Goal: Check status: Check status

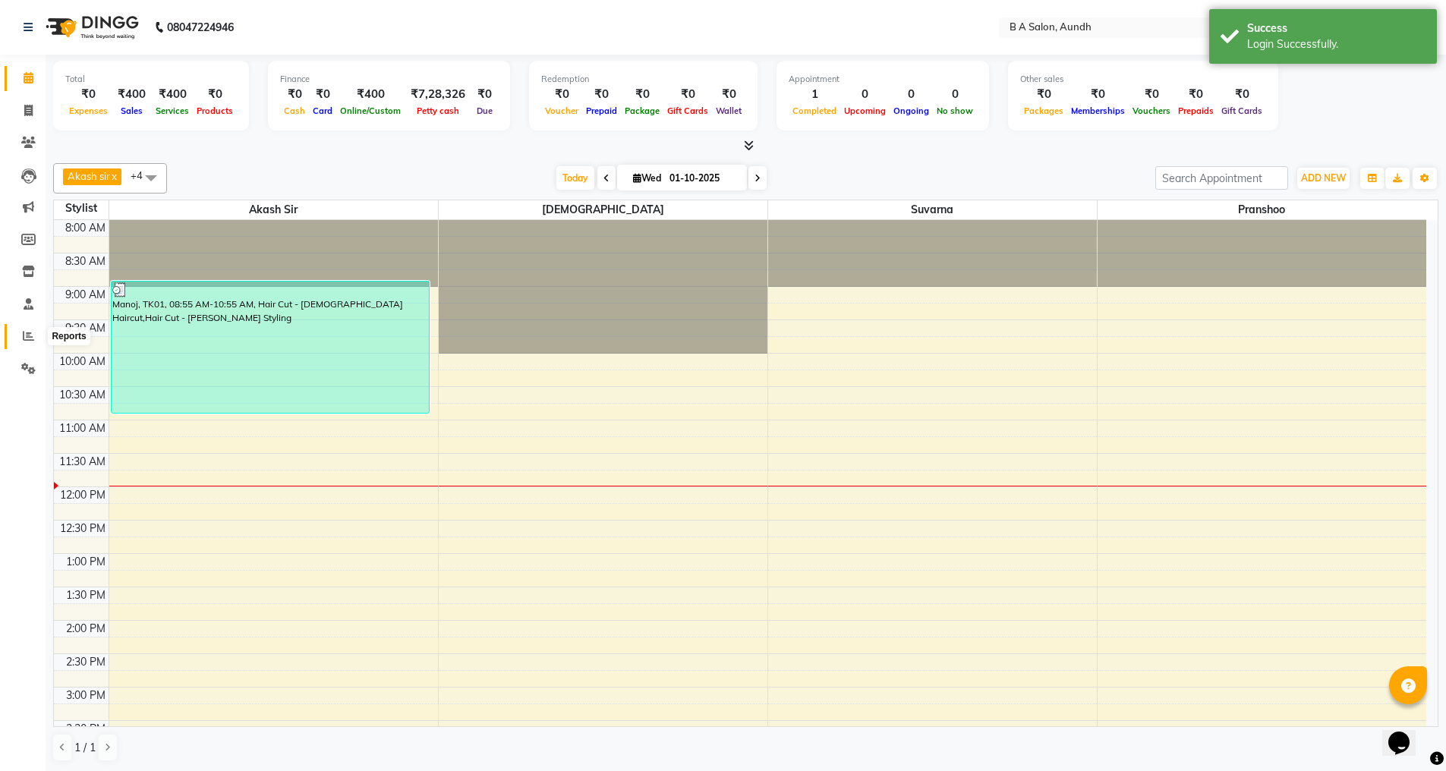
click at [24, 337] on icon at bounding box center [28, 335] width 11 height 11
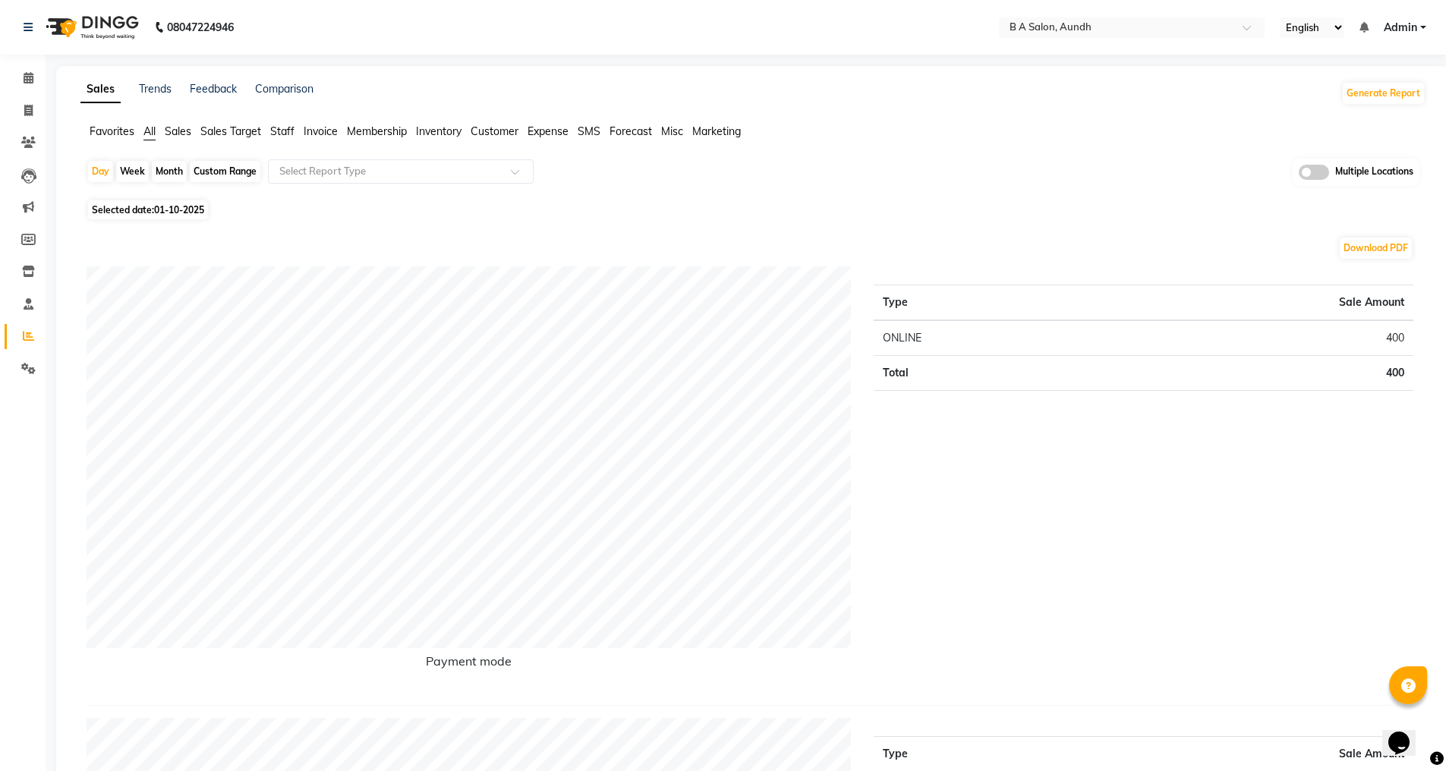
click at [250, 172] on div "Custom Range" at bounding box center [225, 171] width 71 height 21
select select "10"
select select "2025"
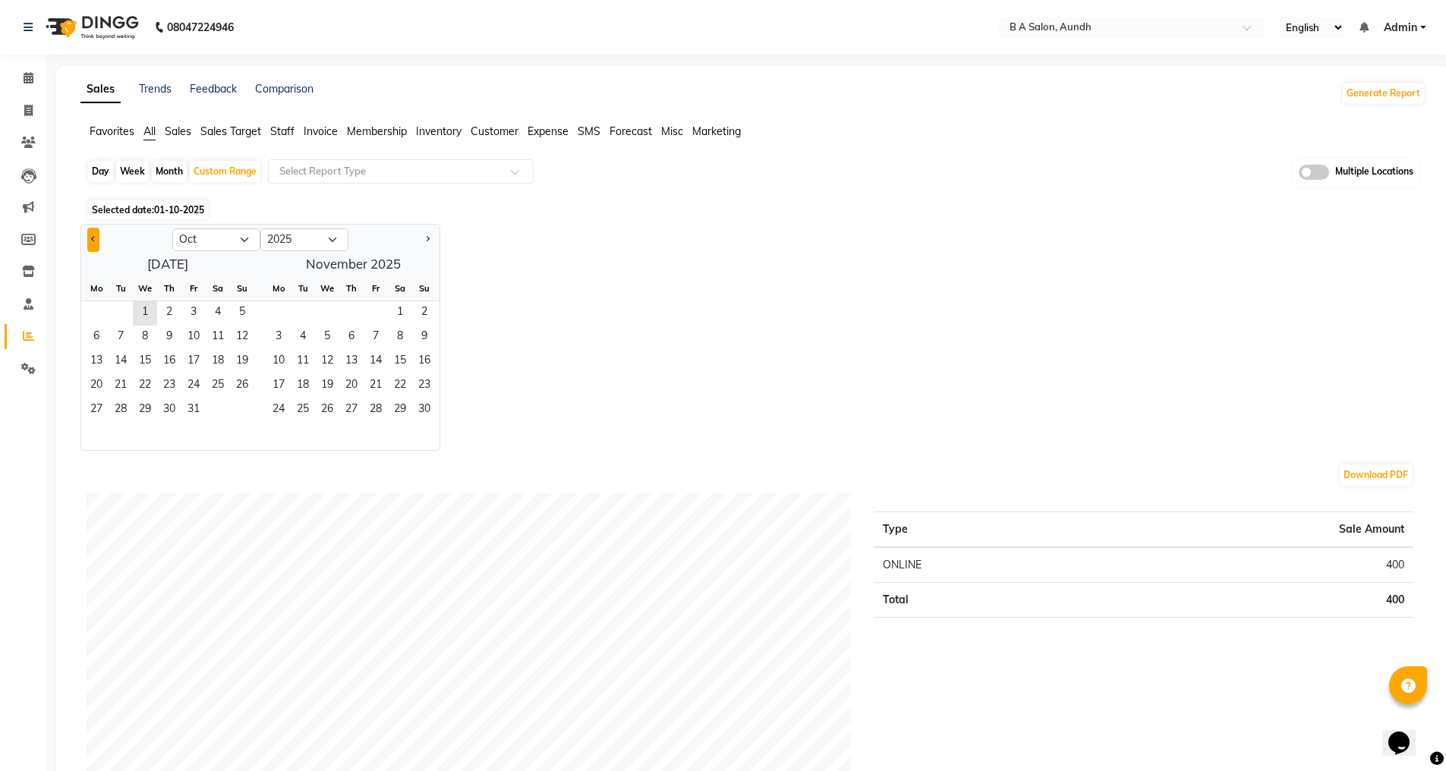
click at [90, 240] on button "Previous month" at bounding box center [93, 240] width 12 height 24
select select "9"
click at [104, 307] on span "1" at bounding box center [96, 313] width 24 height 24
click at [125, 400] on span "30" at bounding box center [121, 410] width 24 height 24
